Goal: Find specific page/section: Find specific page/section

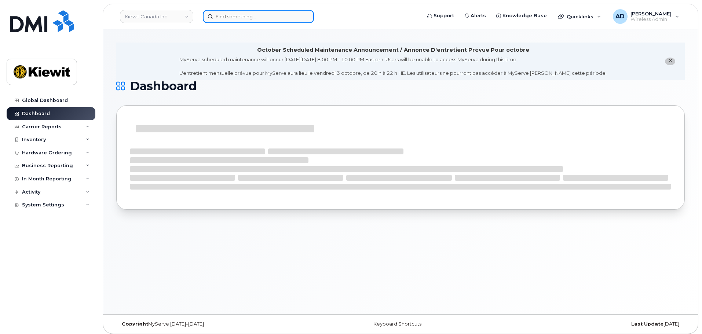
click at [259, 18] on input at bounding box center [258, 16] width 111 height 13
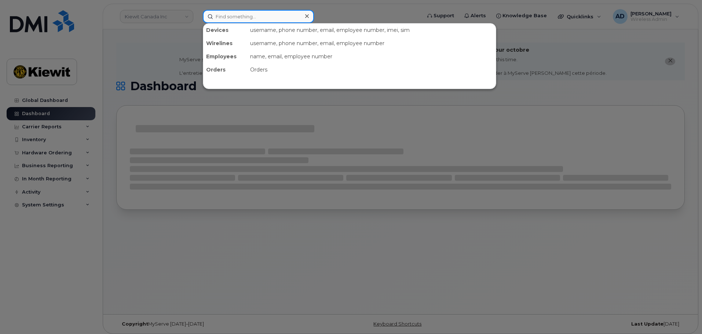
paste input "7808938828"
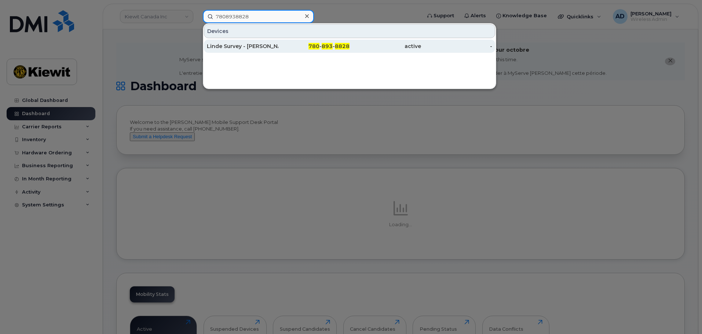
type input "7808938828"
click at [261, 44] on div "Linde Survey - [PERSON_NAME] TSC7 Controller" at bounding box center [243, 46] width 72 height 7
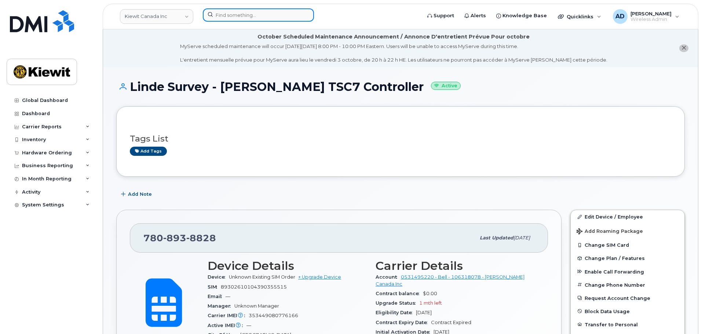
click at [251, 14] on input at bounding box center [258, 14] width 111 height 13
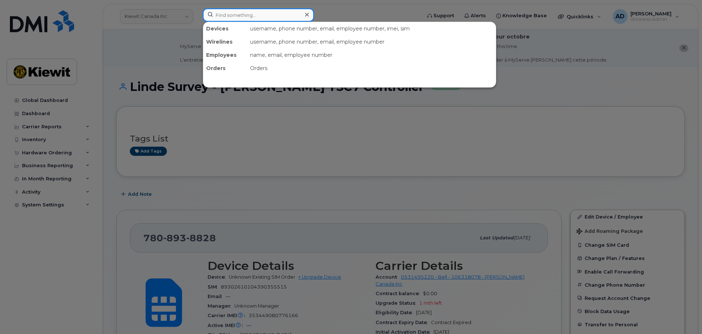
paste input "7802647194"
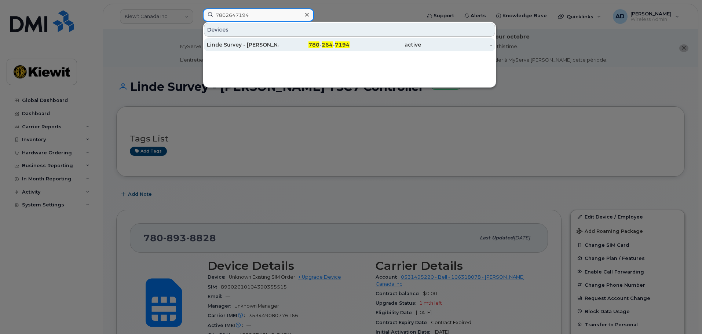
type input "7802647194"
click at [260, 43] on div "Linde Survey - [PERSON_NAME] TSC7 Controller" at bounding box center [243, 44] width 72 height 7
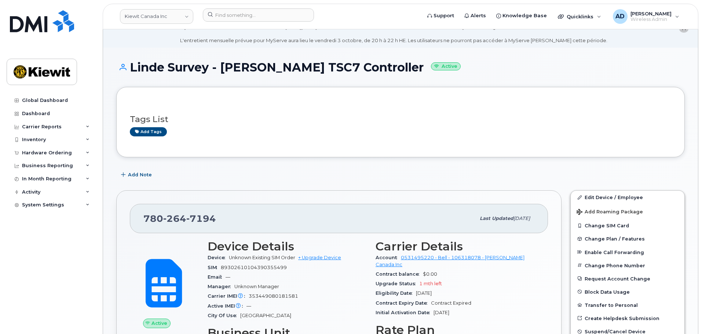
scroll to position [37, 0]
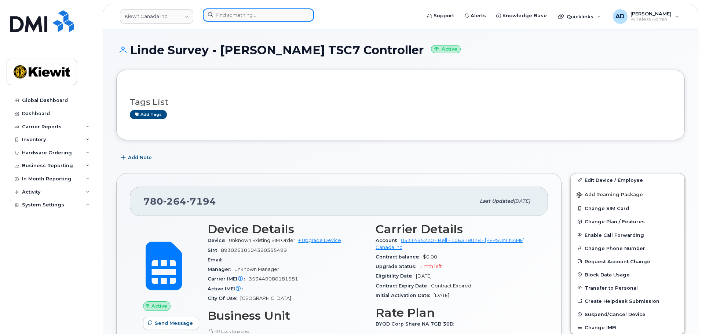
click at [258, 14] on input at bounding box center [258, 14] width 111 height 13
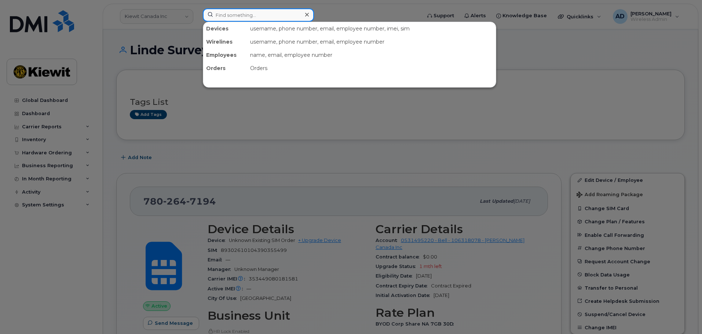
paste input "4038362986"
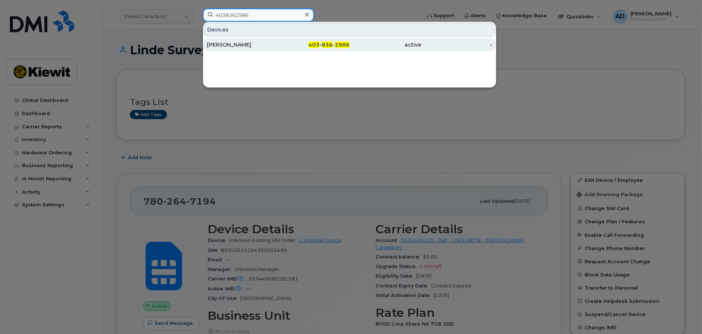
type input "4038362986"
click at [265, 43] on div "Michael Hellinga" at bounding box center [243, 44] width 72 height 7
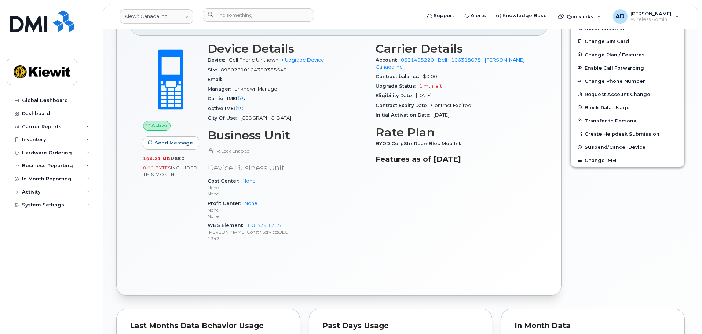
scroll to position [220, 0]
